Goal: Task Accomplishment & Management: Use online tool/utility

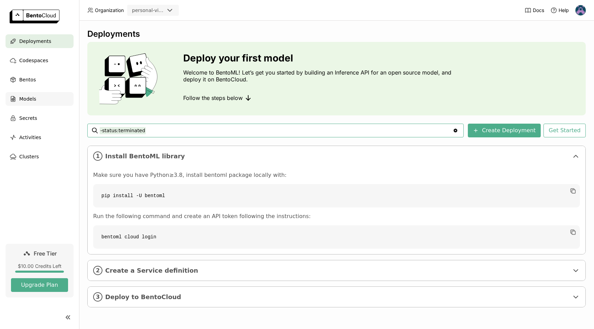
click at [24, 98] on span "Models" at bounding box center [27, 99] width 17 height 8
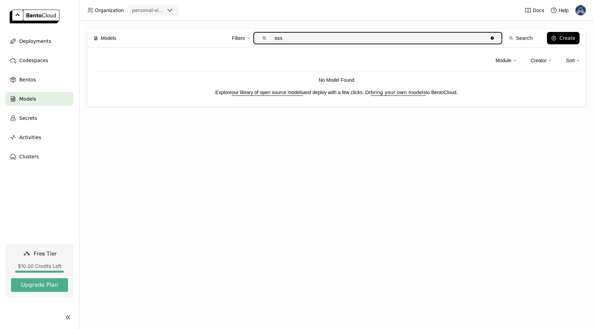
type input "oss"
click at [263, 90] on link "our library of open source models" at bounding box center [267, 92] width 71 height 5
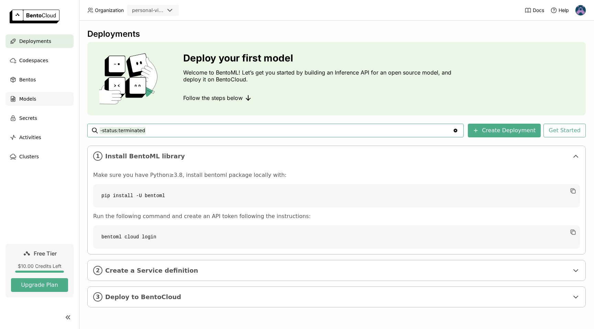
click at [27, 96] on span "Models" at bounding box center [27, 99] width 17 height 8
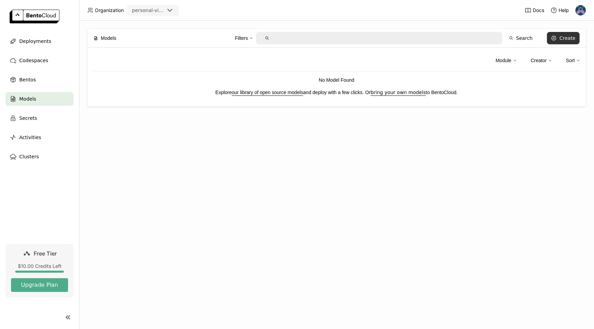
click at [568, 38] on div "Create" at bounding box center [567, 37] width 16 height 5
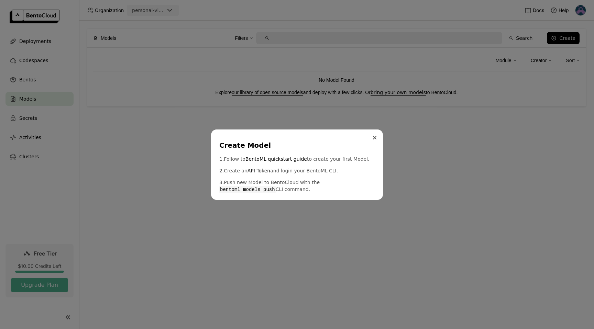
click at [374, 140] on button "Close" at bounding box center [374, 138] width 8 height 8
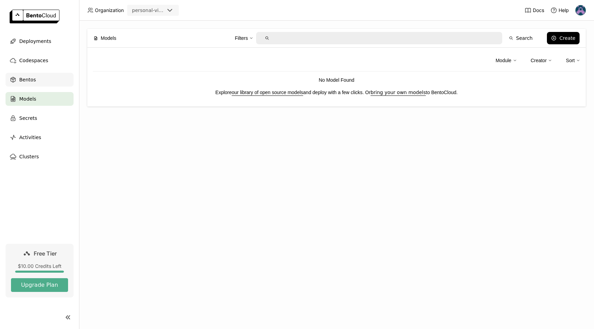
click at [44, 81] on div "Bentos" at bounding box center [39, 80] width 68 height 14
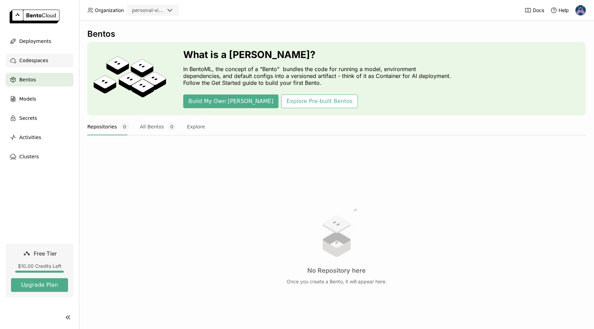
click at [35, 58] on span "Codespaces" at bounding box center [33, 60] width 29 height 8
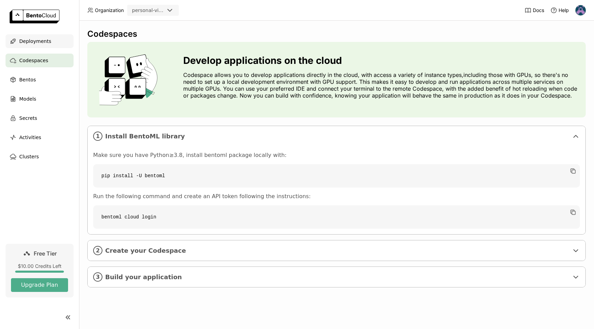
click at [40, 40] on span "Deployments" at bounding box center [35, 41] width 32 height 8
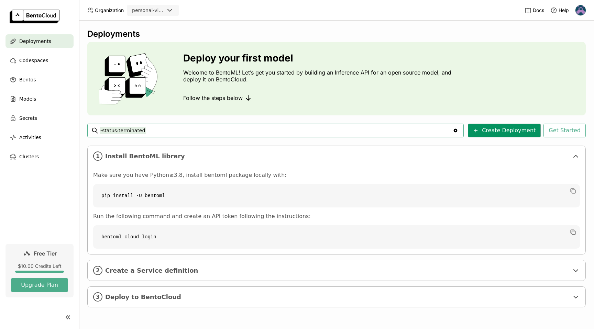
click at [516, 125] on button "Create Deployment" at bounding box center [504, 131] width 73 height 14
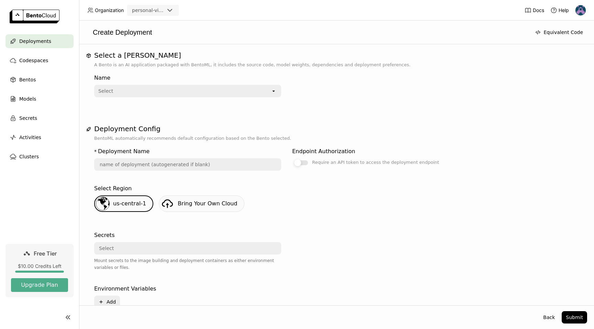
click at [303, 163] on div at bounding box center [301, 162] width 14 height 5
click at [292, 158] on input "Require an API token to access the deployment endpoint" at bounding box center [292, 158] width 0 height 0
click at [226, 164] on input "text" at bounding box center [187, 164] width 185 height 11
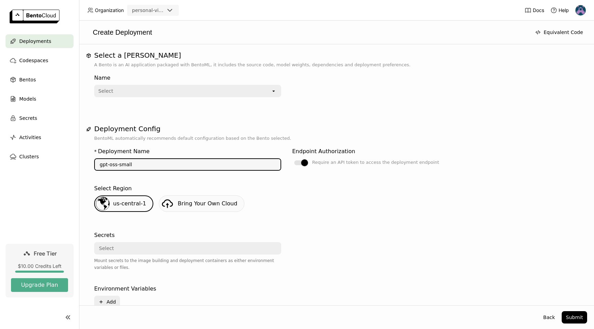
click at [209, 92] on div "Select" at bounding box center [183, 91] width 176 height 11
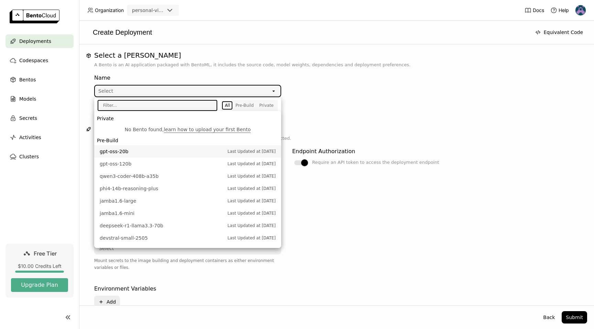
click at [199, 151] on span "gpt-oss-20b" at bounding box center [162, 151] width 124 height 7
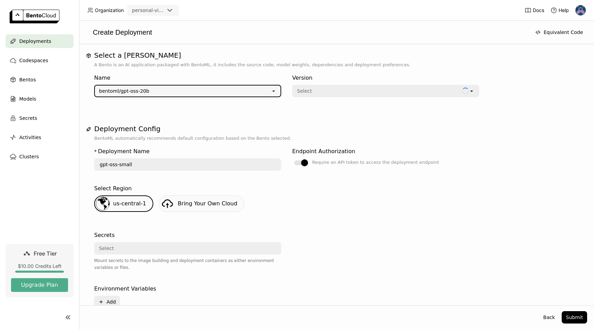
click at [360, 88] on div "Select" at bounding box center [377, 91] width 169 height 11
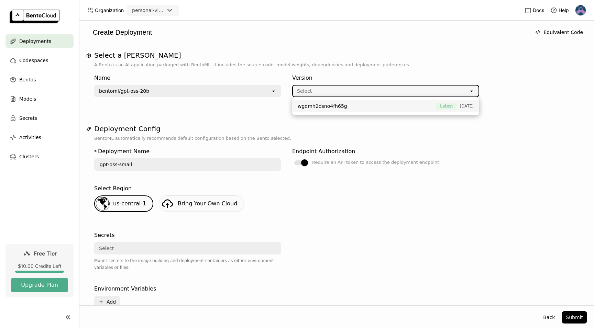
type input "gpt-oss-20-b-fty9"
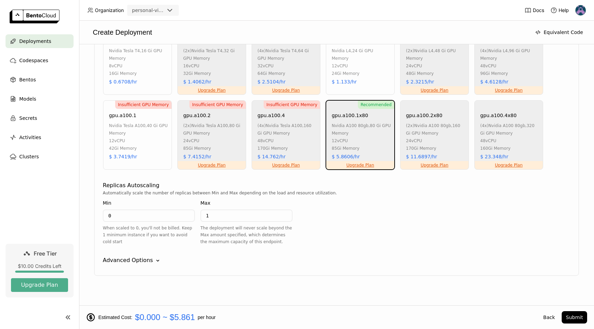
scroll to position [476, 0]
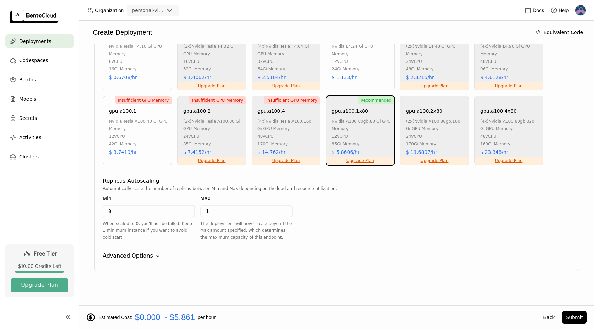
click at [154, 255] on icon "Down" at bounding box center [157, 256] width 7 height 7
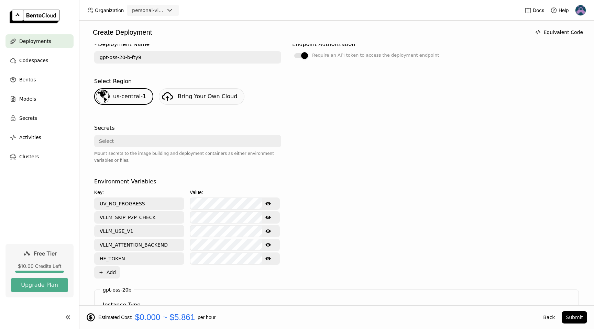
scroll to position [158, 0]
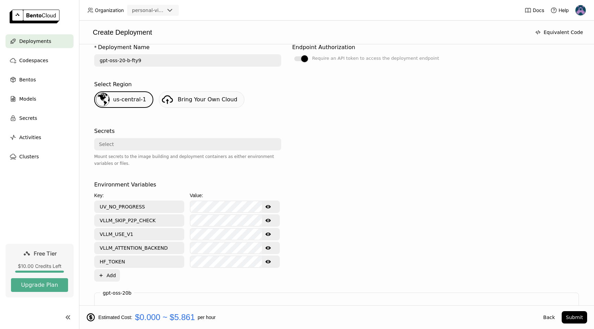
click at [147, 145] on div "Select" at bounding box center [185, 144] width 181 height 11
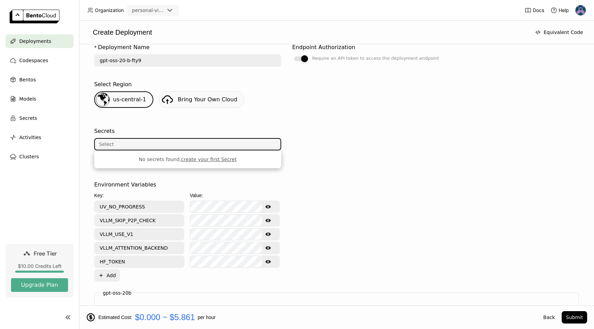
click at [307, 58] on div at bounding box center [304, 58] width 7 height 7
click at [292, 212] on input "Require an API token to access the deployment endpoint" at bounding box center [292, 212] width 0 height 0
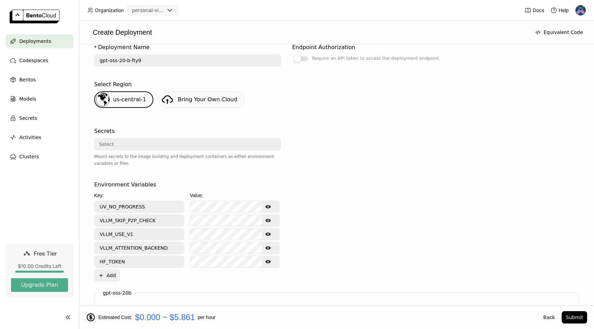
click at [307, 58] on div at bounding box center [301, 58] width 14 height 5
click at [292, 212] on input "Require an API token to access the deployment endpoint" at bounding box center [292, 212] width 0 height 0
click at [220, 138] on div "Select" at bounding box center [187, 144] width 187 height 12
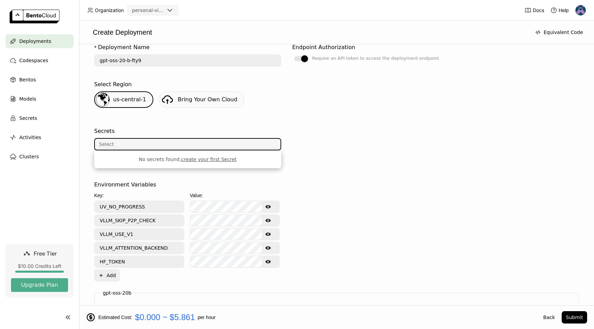
click at [217, 162] on link "create your first Secret" at bounding box center [208, 159] width 55 height 5
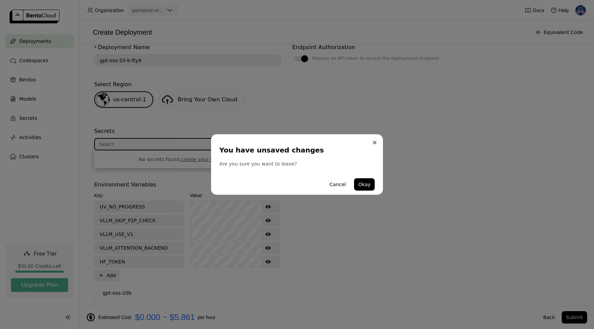
click at [373, 145] on button "Close" at bounding box center [374, 142] width 8 height 8
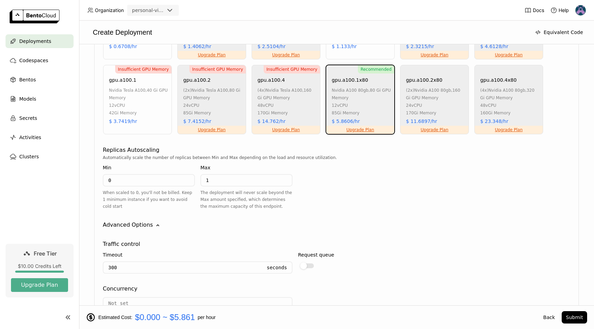
scroll to position [434, 0]
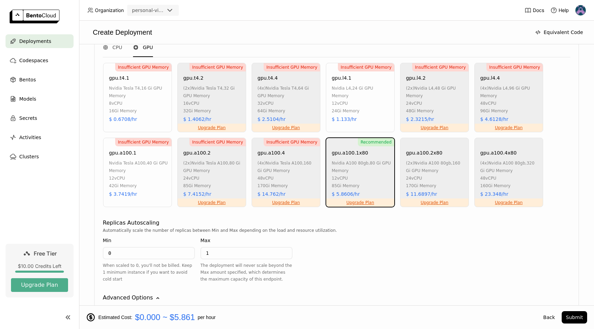
click at [365, 203] on link "Upgrade Plan" at bounding box center [360, 202] width 28 height 5
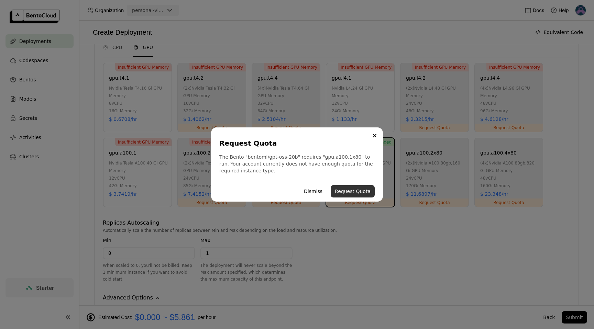
click at [361, 193] on button "Request Quota" at bounding box center [352, 191] width 44 height 12
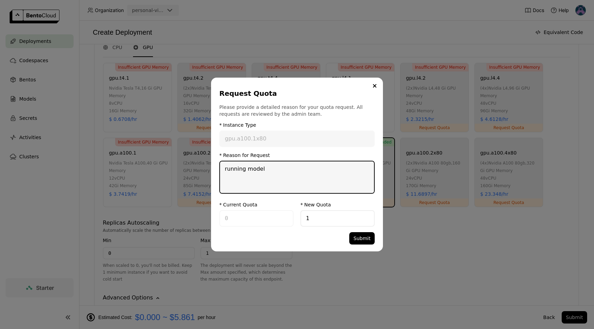
type textarea "running model"
click at [360, 226] on div "1" at bounding box center [337, 218] width 74 height 16
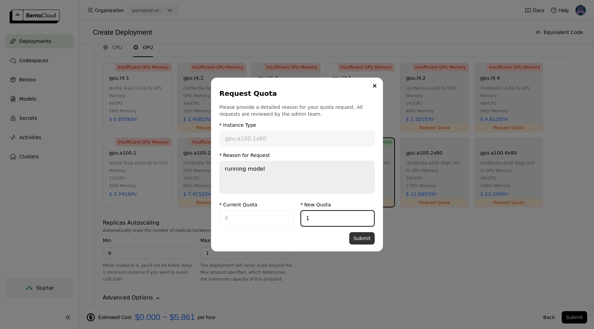
click at [361, 243] on button "Submit" at bounding box center [361, 238] width 25 height 12
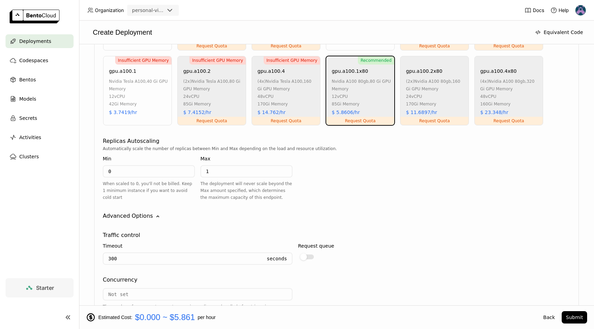
scroll to position [435, 0]
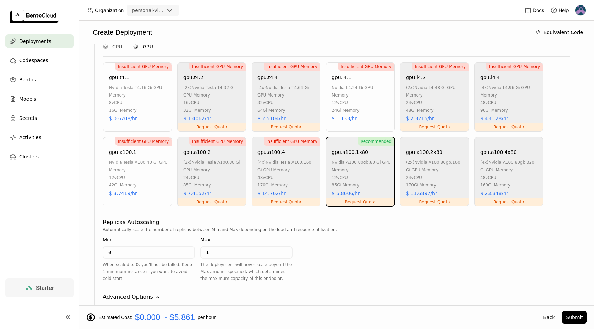
click at [365, 203] on div "Request Quota" at bounding box center [360, 202] width 68 height 8
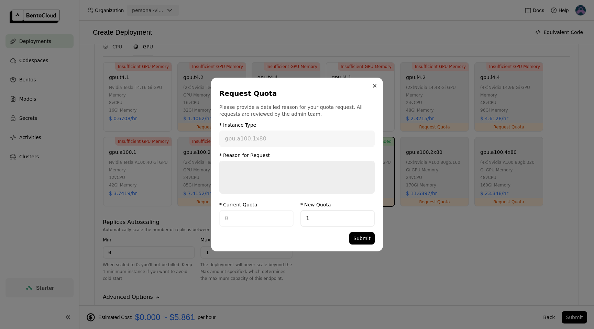
click at [377, 85] on button "Close" at bounding box center [374, 86] width 8 height 8
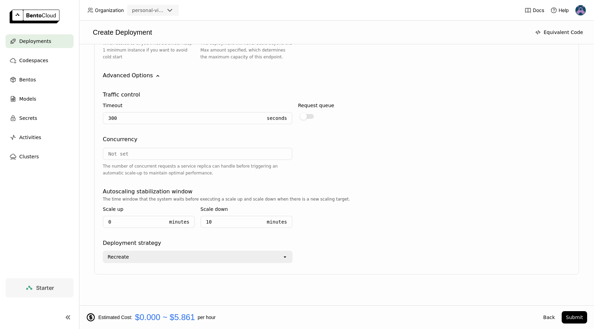
scroll to position [660, 0]
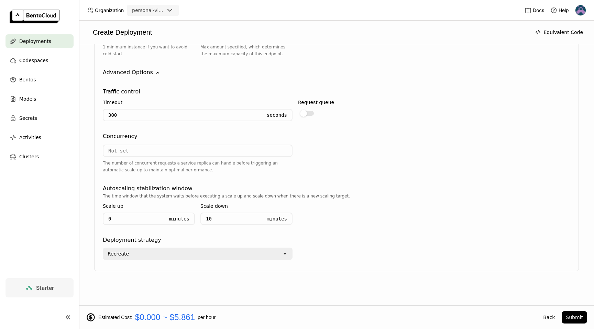
click at [228, 145] on div at bounding box center [198, 151] width 190 height 12
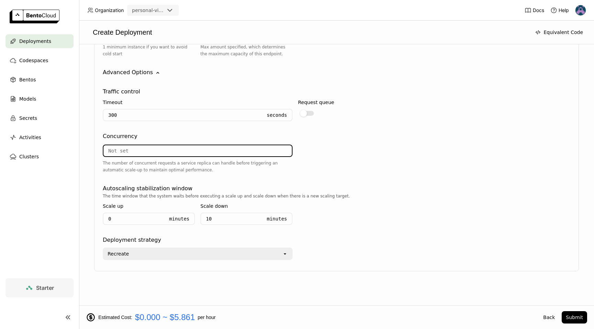
click at [222, 151] on input "number" at bounding box center [197, 150] width 188 height 11
type input "32"
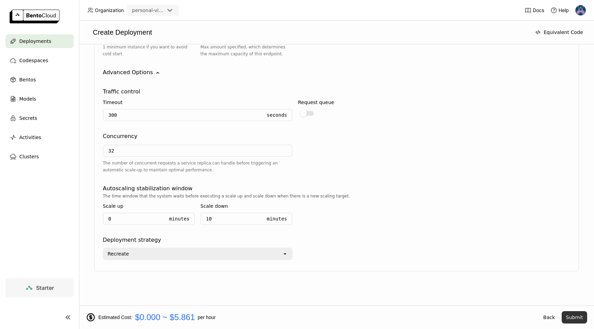
click at [572, 318] on button "Submit" at bounding box center [573, 317] width 25 height 12
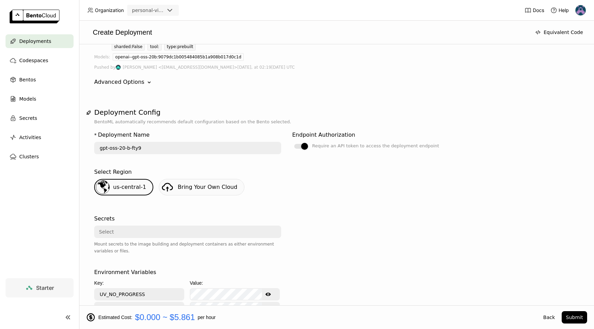
scroll to position [0, 0]
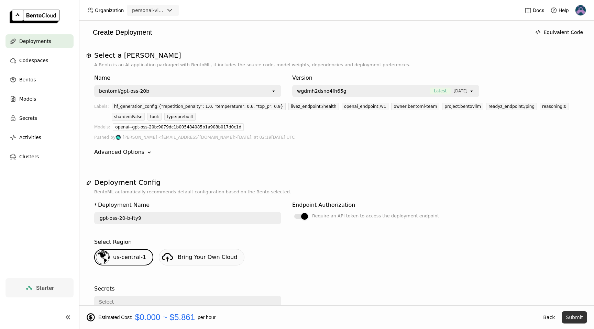
click at [575, 314] on button "Submit" at bounding box center [573, 317] width 25 height 12
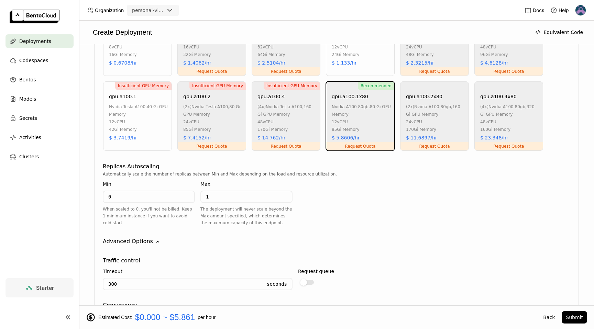
scroll to position [500, 0]
click at [572, 316] on button "Submit" at bounding box center [573, 317] width 25 height 12
click at [575, 316] on button "Submit" at bounding box center [573, 317] width 25 height 12
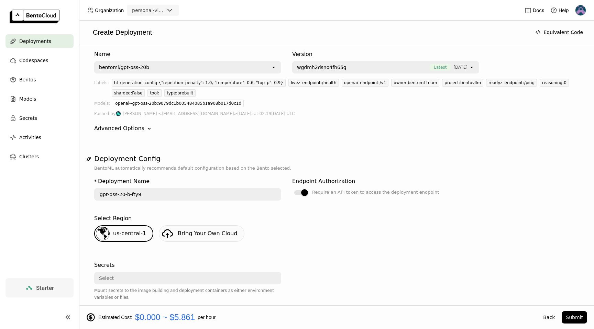
scroll to position [0, 0]
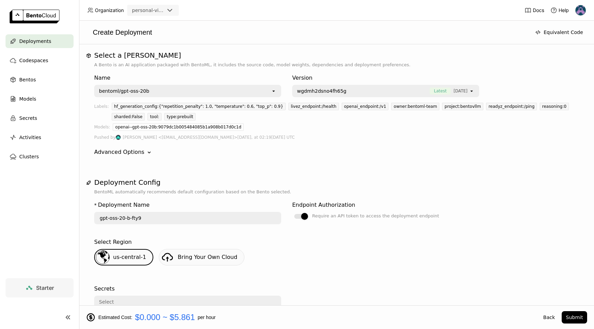
click at [45, 45] on span "Deployments" at bounding box center [35, 41] width 32 height 8
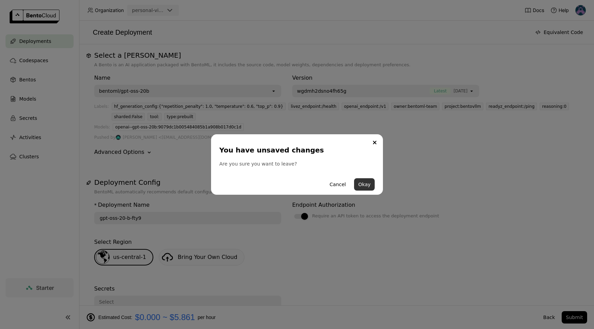
click at [363, 186] on button "Okay" at bounding box center [364, 184] width 21 height 12
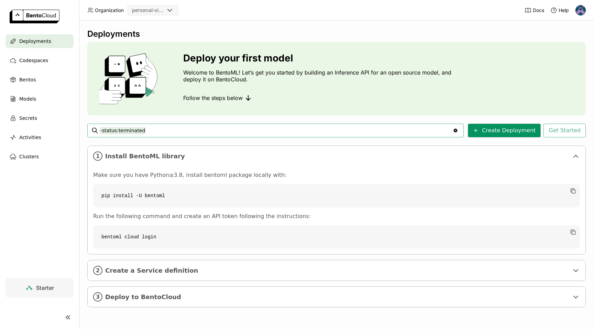
click at [509, 131] on button "Create Deployment" at bounding box center [504, 131] width 73 height 14
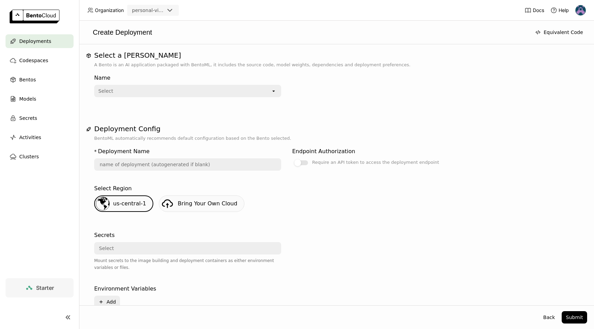
click at [262, 93] on div "Select" at bounding box center [183, 91] width 176 height 11
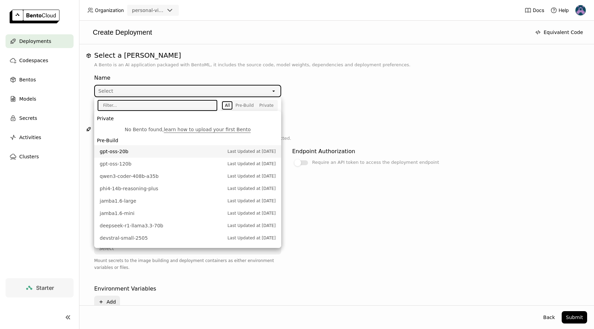
click at [240, 154] on span "Last Updated at [DATE]" at bounding box center [251, 151] width 48 height 7
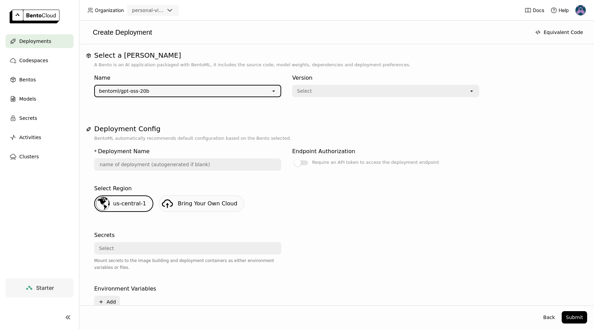
type input "gpt-oss-20-b-idgl"
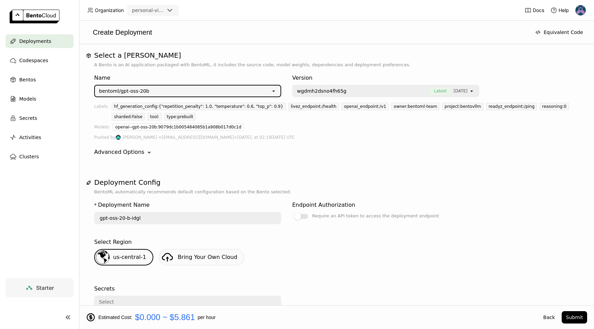
click at [302, 216] on div at bounding box center [301, 216] width 14 height 5
click at [292, 212] on input "Require an API token to access the deployment endpoint" at bounding box center [292, 212] width 0 height 0
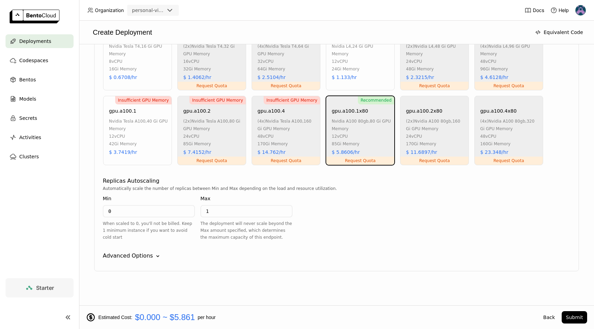
scroll to position [466, 0]
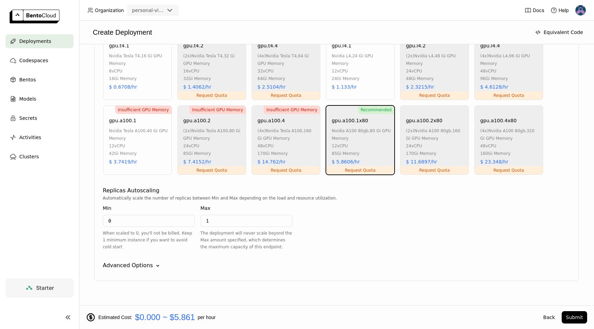
click at [358, 171] on div "Request Quota" at bounding box center [360, 170] width 68 height 8
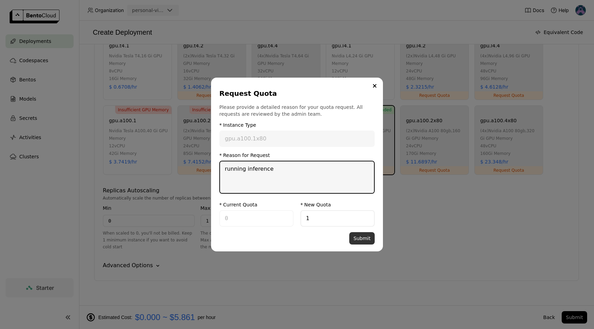
type textarea "running inference"
click at [363, 242] on button "Submit" at bounding box center [361, 238] width 25 height 12
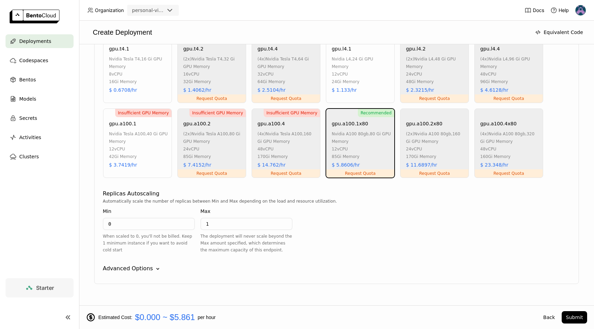
scroll to position [476, 0]
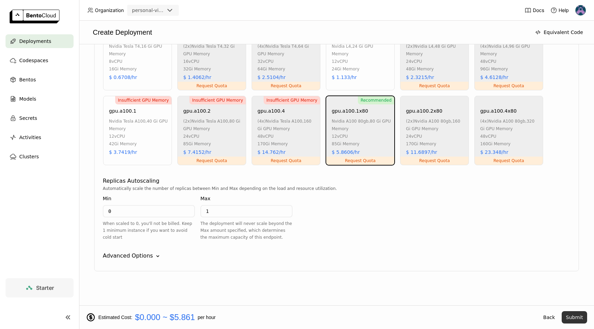
click at [569, 320] on button "Submit" at bounding box center [573, 317] width 25 height 12
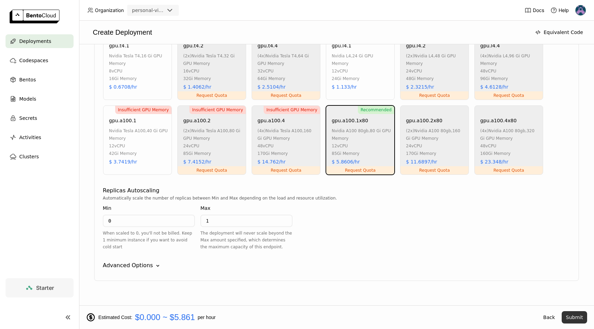
scroll to position [486, 0]
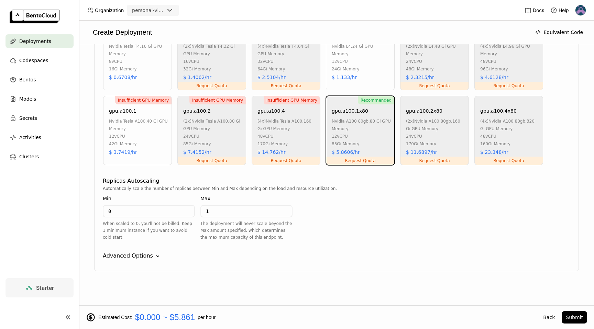
click at [584, 14] on div at bounding box center [580, 10] width 11 height 11
click at [582, 10] on img at bounding box center [580, 10] width 10 height 10
click at [562, 53] on span "Settings" at bounding box center [566, 55] width 18 height 6
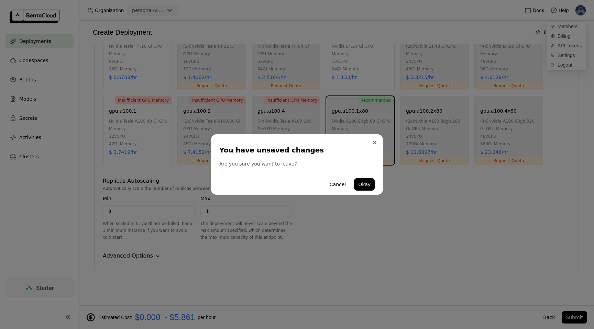
click at [377, 143] on button "Close" at bounding box center [374, 142] width 8 height 8
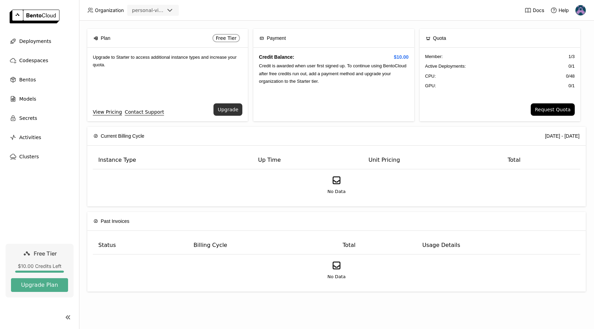
click at [231, 107] on button "Upgrade" at bounding box center [227, 109] width 29 height 12
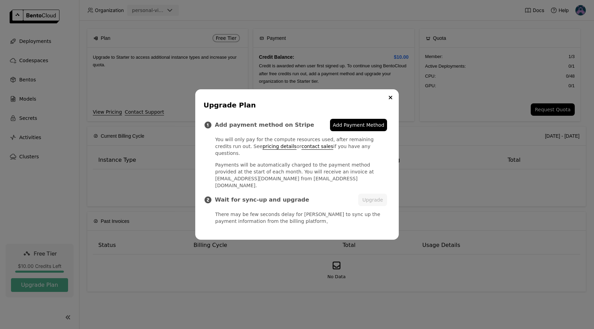
click at [351, 128] on span "Add Payment Method" at bounding box center [359, 125] width 52 height 7
click at [369, 198] on button "Upgrade" at bounding box center [372, 200] width 29 height 12
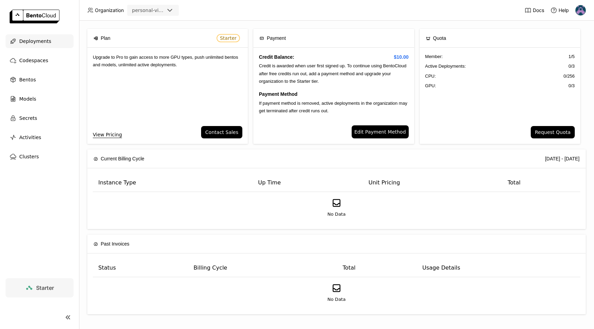
click at [38, 37] on span "Deployments" at bounding box center [35, 41] width 32 height 8
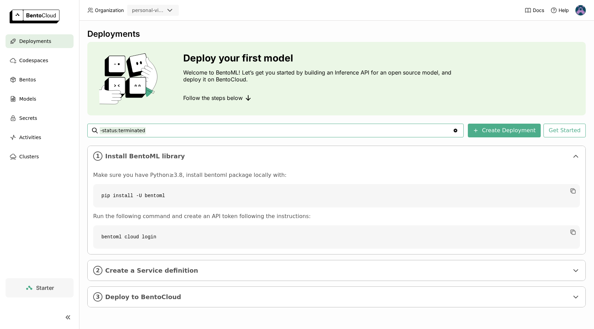
click at [573, 12] on div "Docs Help" at bounding box center [554, 10] width 61 height 20
click at [582, 7] on img at bounding box center [580, 10] width 10 height 10
click at [561, 55] on span "Settings" at bounding box center [566, 55] width 18 height 6
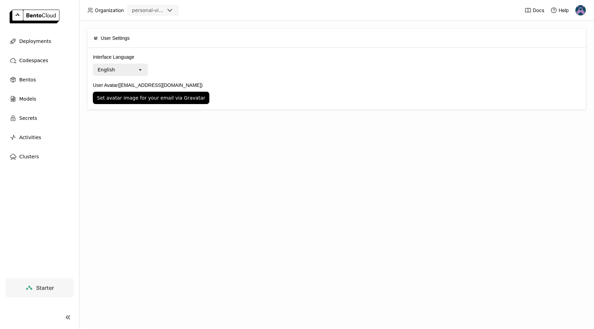
click at [45, 287] on span "Starter" at bounding box center [45, 287] width 18 height 7
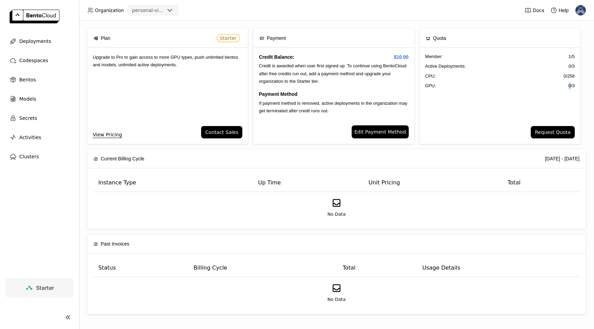
drag, startPoint x: 570, startPoint y: 88, endPoint x: 512, endPoint y: 87, distance: 58.4
click at [513, 87] on div "GPU: 0 / 3" at bounding box center [499, 85] width 149 height 7
click at [563, 132] on button "Request Quota" at bounding box center [552, 132] width 44 height 12
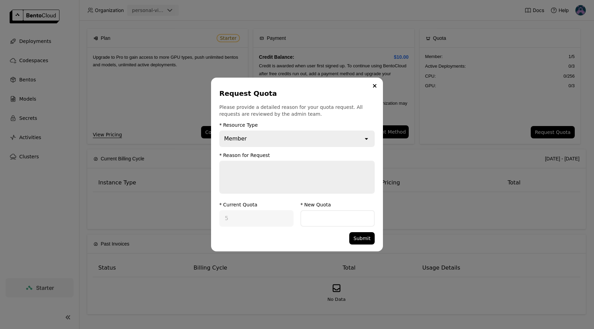
click at [351, 135] on div "Member" at bounding box center [291, 138] width 143 height 15
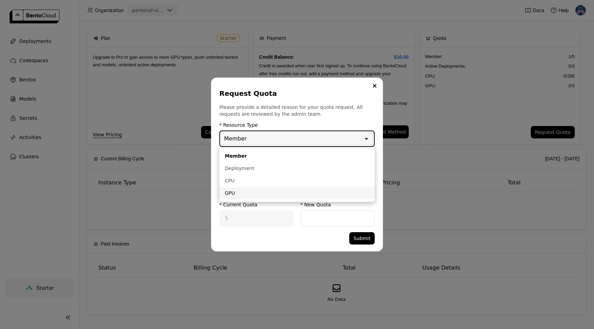
click at [323, 193] on div "GPU" at bounding box center [297, 193] width 144 height 7
type input "3"
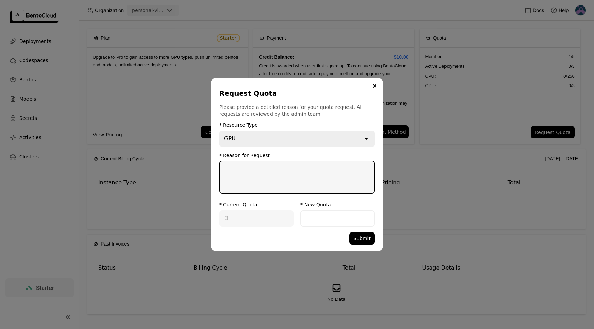
click at [317, 179] on textarea "dialog" at bounding box center [297, 177] width 154 height 32
click at [373, 84] on button "Close" at bounding box center [374, 86] width 8 height 8
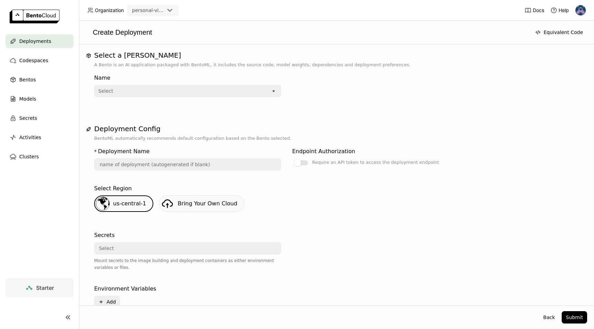
click at [170, 92] on div "Select" at bounding box center [183, 91] width 176 height 11
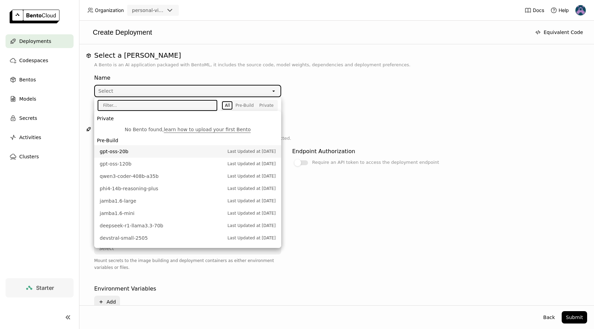
click at [127, 154] on span "gpt-oss-20b" at bounding box center [162, 151] width 124 height 7
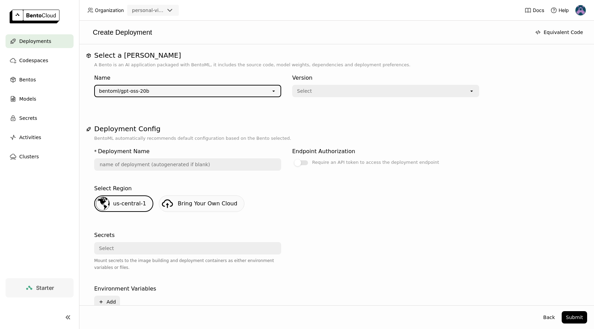
type input "gpt-oss-20-b-tu5x"
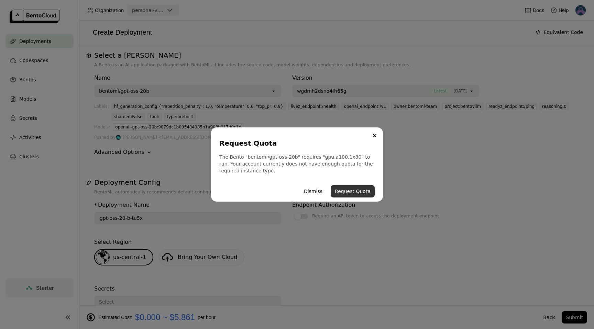
click at [355, 193] on button "Request Quota" at bounding box center [352, 191] width 44 height 12
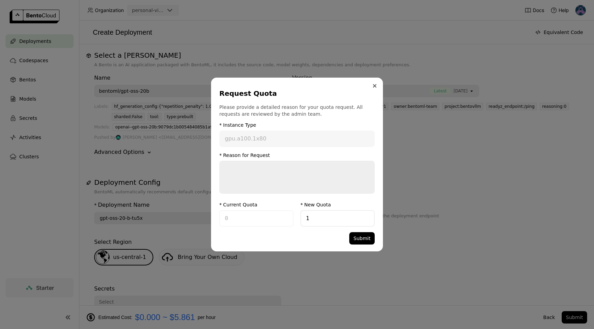
click at [377, 87] on button "Close" at bounding box center [374, 86] width 8 height 8
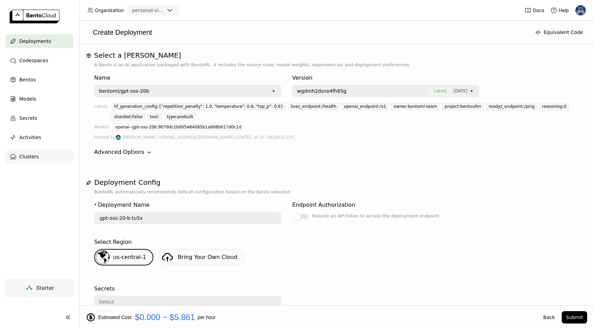
click at [31, 155] on span "Clusters" at bounding box center [29, 157] width 20 height 8
